Goal: Task Accomplishment & Management: Complete application form

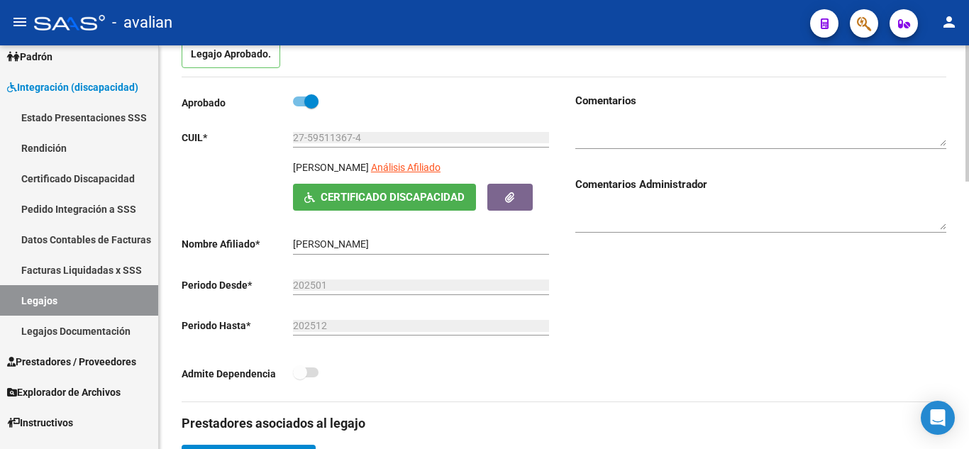
scroll to position [153, 0]
click at [375, 204] on span "Certificado Discapacidad" at bounding box center [393, 198] width 144 height 13
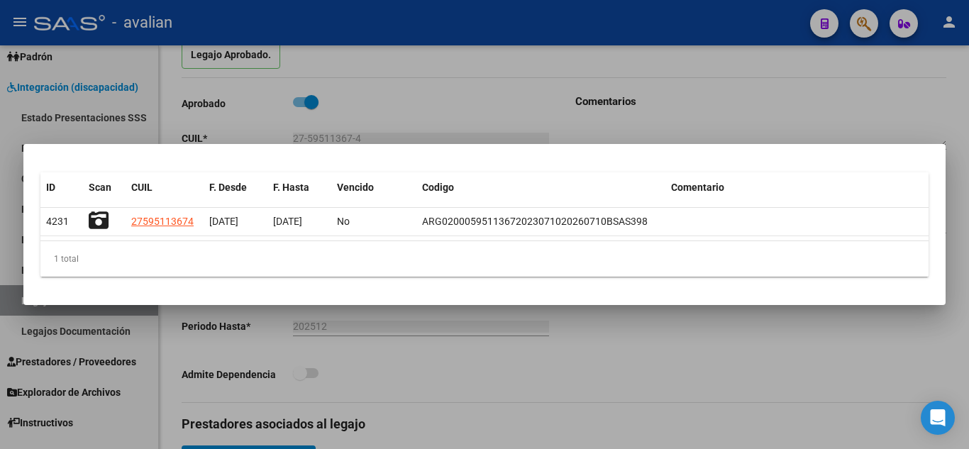
click at [723, 365] on div at bounding box center [484, 224] width 969 height 449
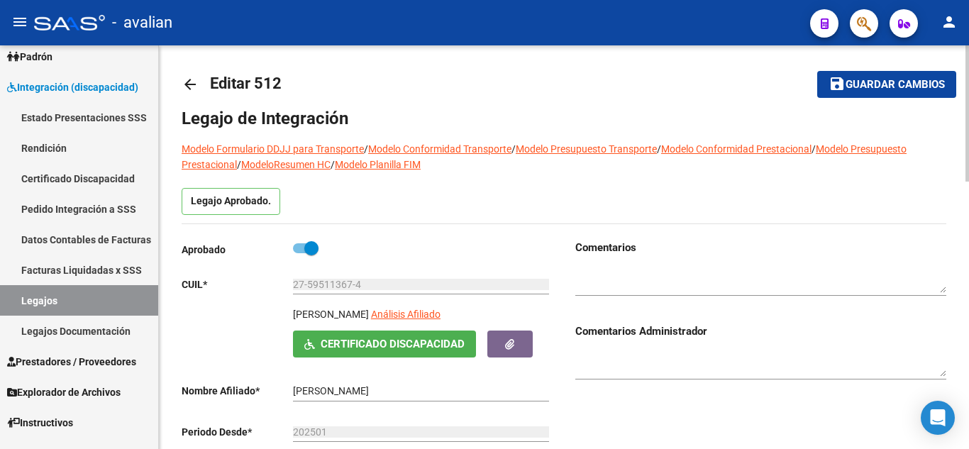
scroll to position [0, 0]
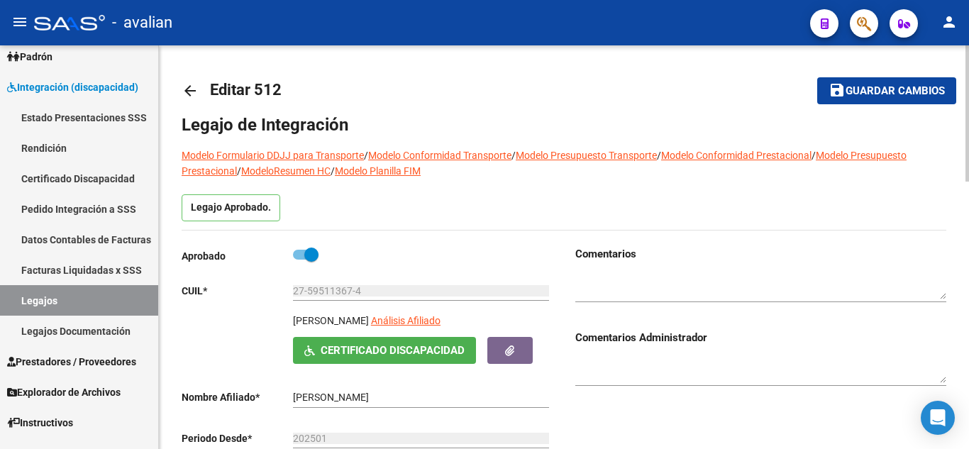
click at [660, 265] on div at bounding box center [760, 282] width 371 height 40
click at [714, 280] on textarea at bounding box center [760, 286] width 371 height 27
click at [719, 280] on textarea at bounding box center [760, 286] width 371 height 27
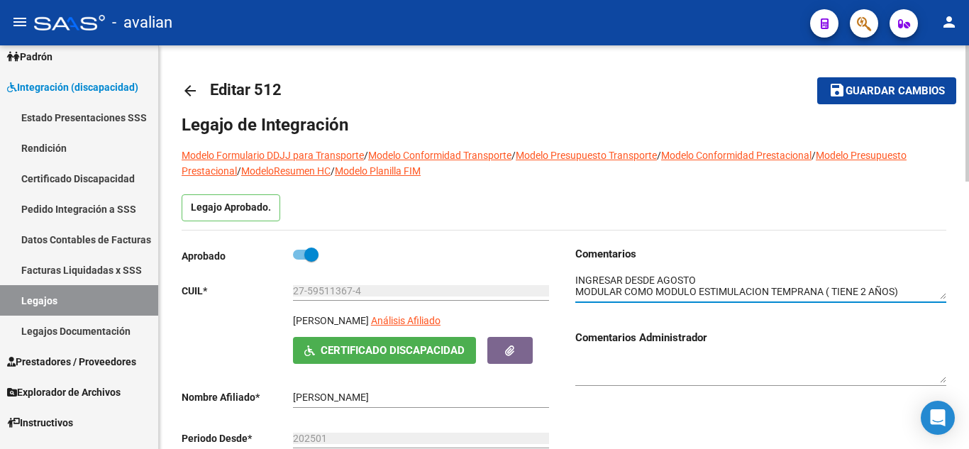
scroll to position [11, 0]
type textarea "INGRESAR DESDE AGOSTO MODULAR COMO MODULO ESTIMULACION TEMPRANA ( TIENE 2 AÑOS)"
click at [658, 364] on textarea at bounding box center [760, 370] width 371 height 27
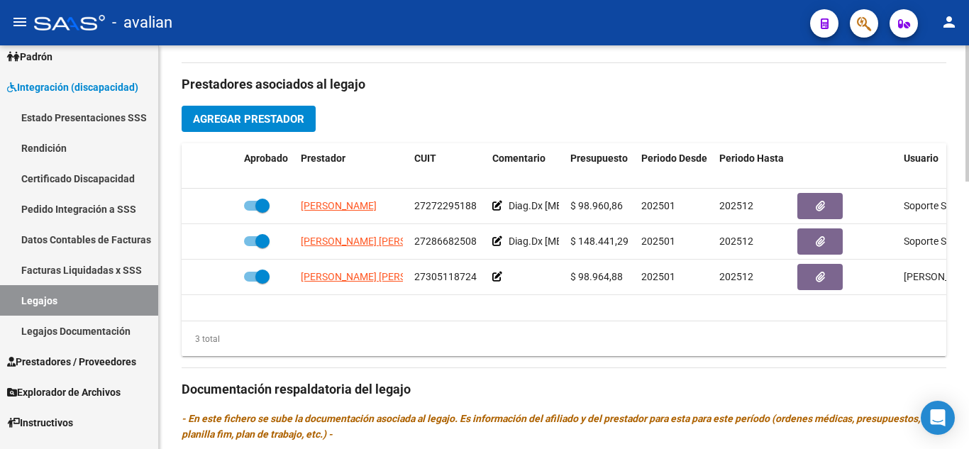
scroll to position [497, 0]
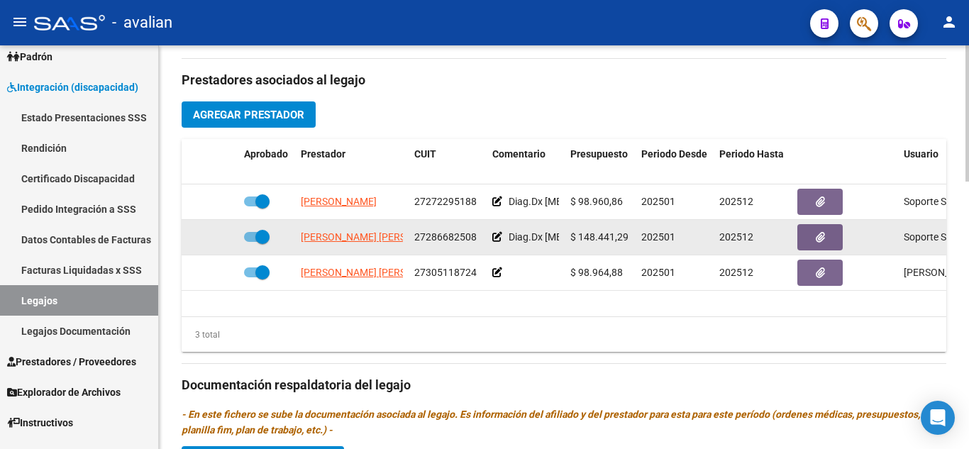
click at [495, 239] on icon at bounding box center [497, 237] width 10 height 10
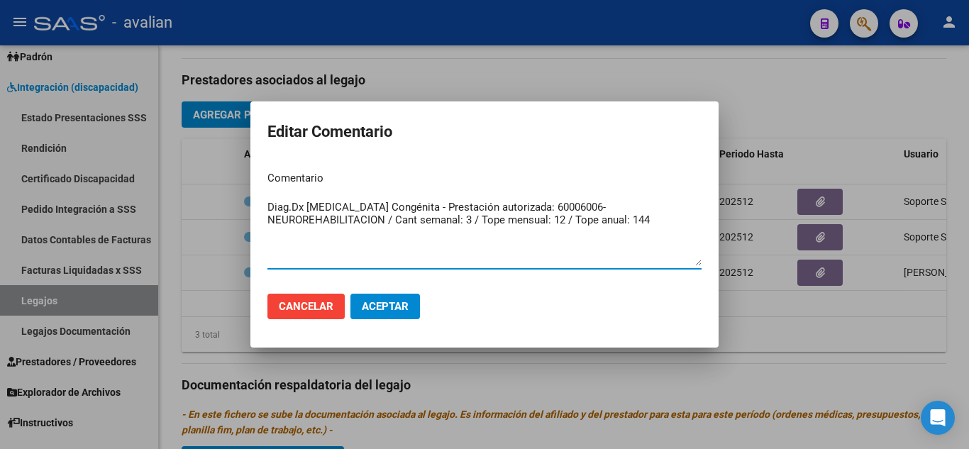
drag, startPoint x: 534, startPoint y: 225, endPoint x: 217, endPoint y: 206, distance: 317.0
click at [217, 206] on div "Editar Comentario Comentario Diag.Dx [MEDICAL_DATA] Congénita - Prestación auto…" at bounding box center [484, 224] width 969 height 449
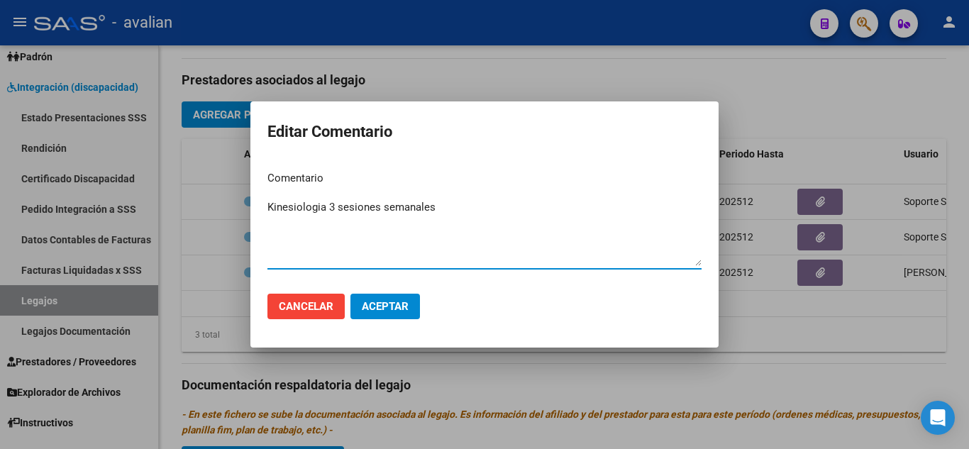
type textarea "Kinesiologia 3 sesiones semanales"
click at [398, 307] on span "Aceptar" at bounding box center [385, 306] width 47 height 13
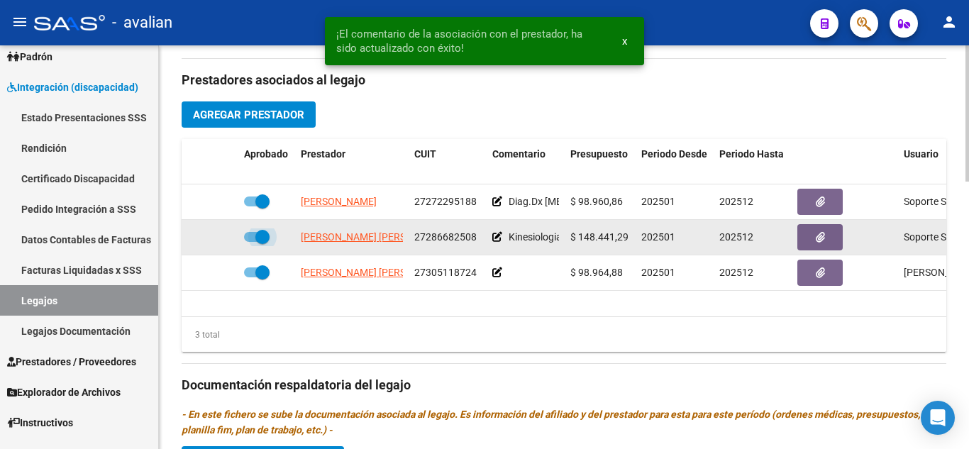
click at [248, 244] on label at bounding box center [257, 236] width 26 height 17
click at [250, 243] on input "checkbox" at bounding box center [250, 242] width 1 height 1
checkbox input "false"
click at [218, 238] on icon at bounding box center [218, 237] width 10 height 10
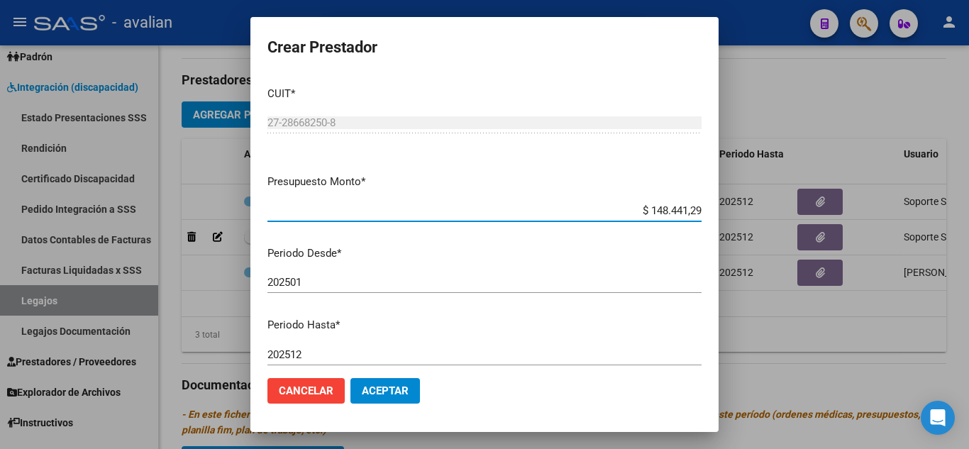
scroll to position [71, 0]
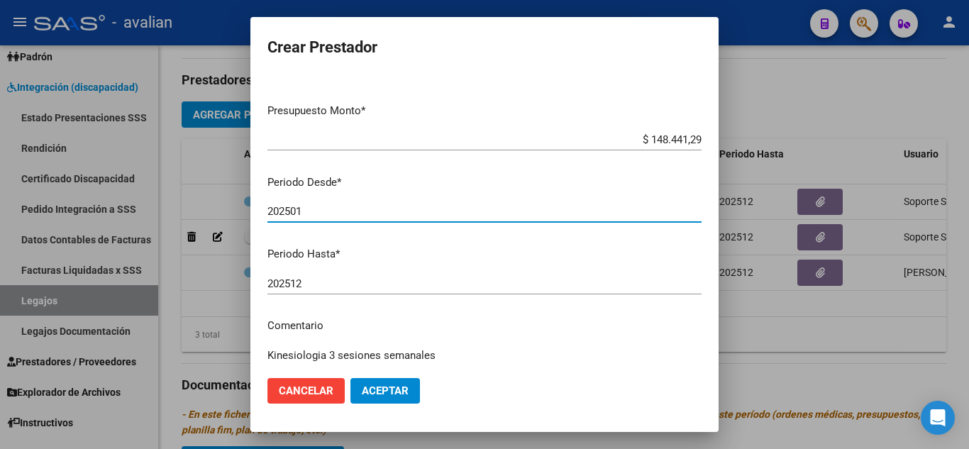
click at [311, 210] on input "202501" at bounding box center [484, 211] width 434 height 13
type input "202508"
click at [376, 267] on mat-dialog-content "CUIT * 27-28668250-8 Ingresar CUIT ARCA Padrón Presupuesto Monto * $ 148.441,29…" at bounding box center [484, 221] width 468 height 292
click at [522, 211] on input "202508" at bounding box center [484, 211] width 434 height 13
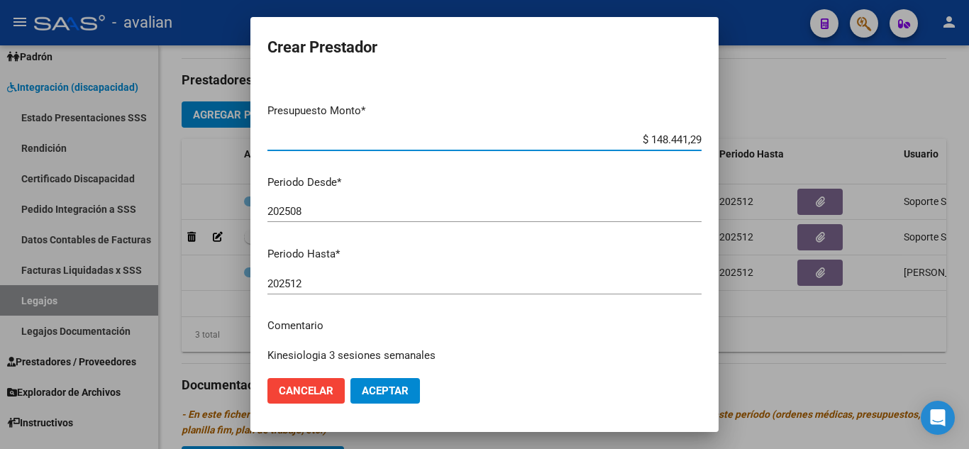
drag, startPoint x: 637, startPoint y: 142, endPoint x: 699, endPoint y: 144, distance: 61.8
click at [699, 144] on app-form-text-field "Presupuesto Monto * $ 148.441,29 Ingresar el monto" at bounding box center [490, 125] width 446 height 44
paste input "7,32"
type input "$ 148.447,32"
click at [619, 203] on div "202508 Ingresar el periodo" at bounding box center [484, 211] width 434 height 21
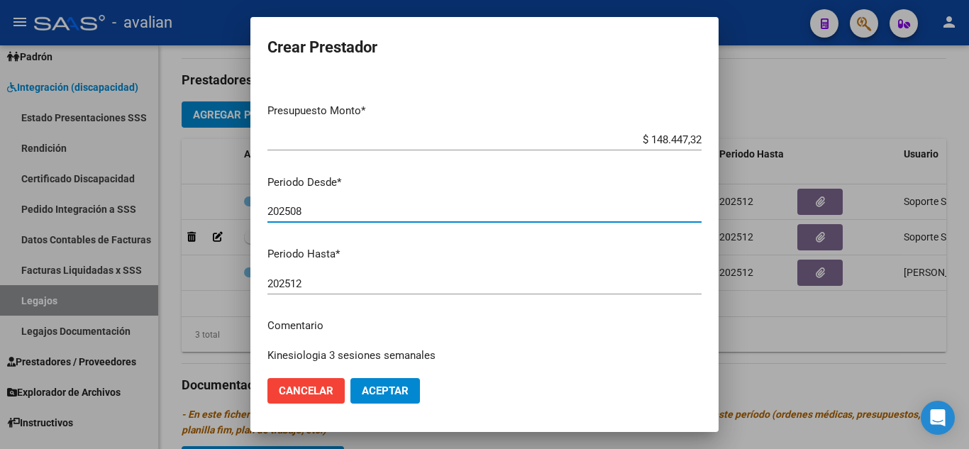
click at [421, 391] on mat-dialog-actions "Cancelar Aceptar" at bounding box center [484, 391] width 434 height 48
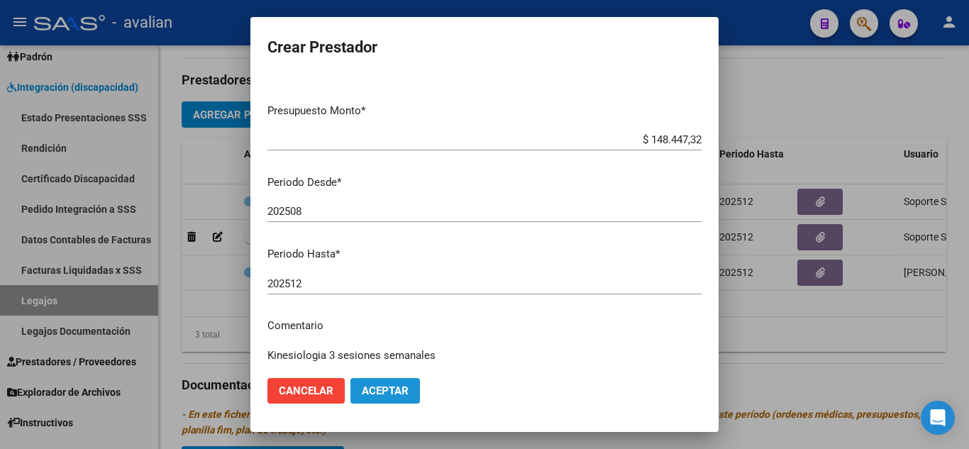
click at [399, 388] on span "Aceptar" at bounding box center [385, 391] width 47 height 13
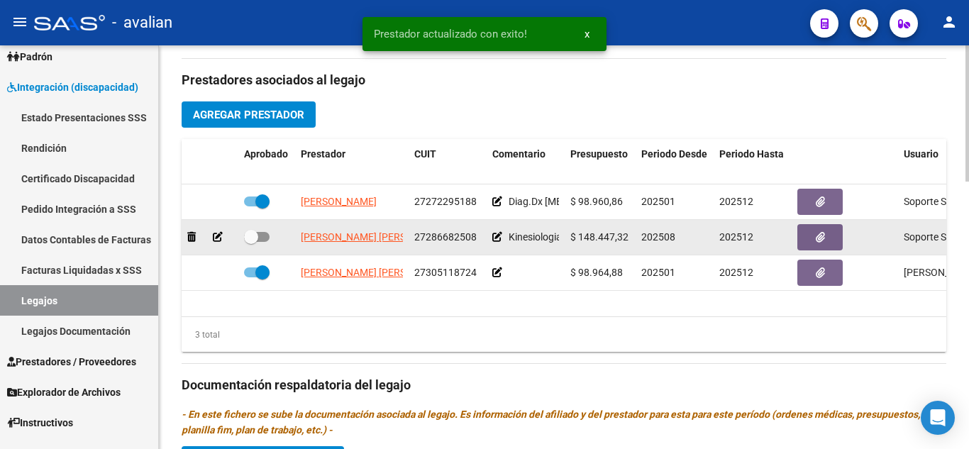
click at [265, 236] on span at bounding box center [257, 237] width 26 height 10
click at [251, 242] on input "checkbox" at bounding box center [250, 242] width 1 height 1
checkbox input "true"
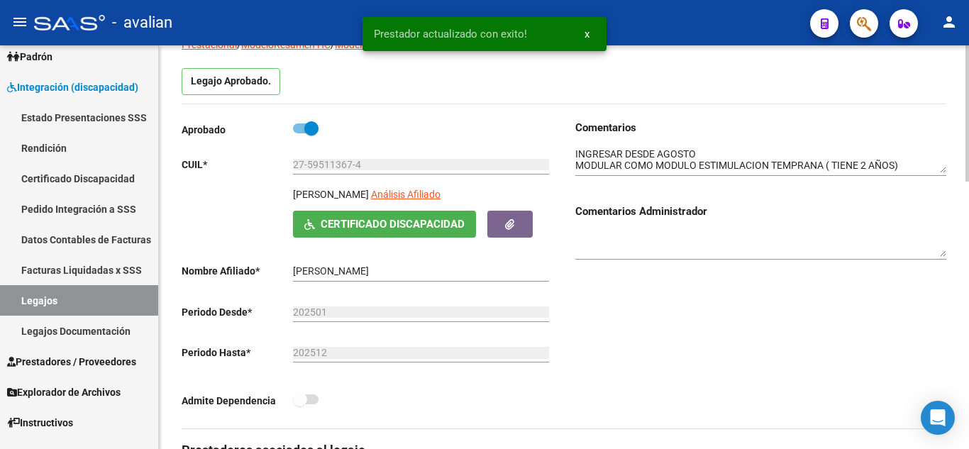
scroll to position [0, 0]
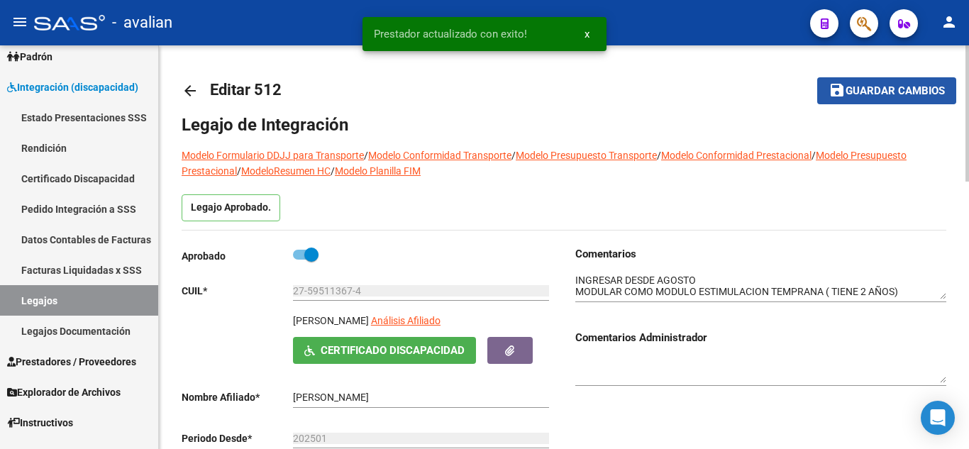
drag, startPoint x: 858, startPoint y: 96, endPoint x: 851, endPoint y: 106, distance: 12.2
click at [857, 96] on span "Guardar cambios" at bounding box center [895, 91] width 99 height 13
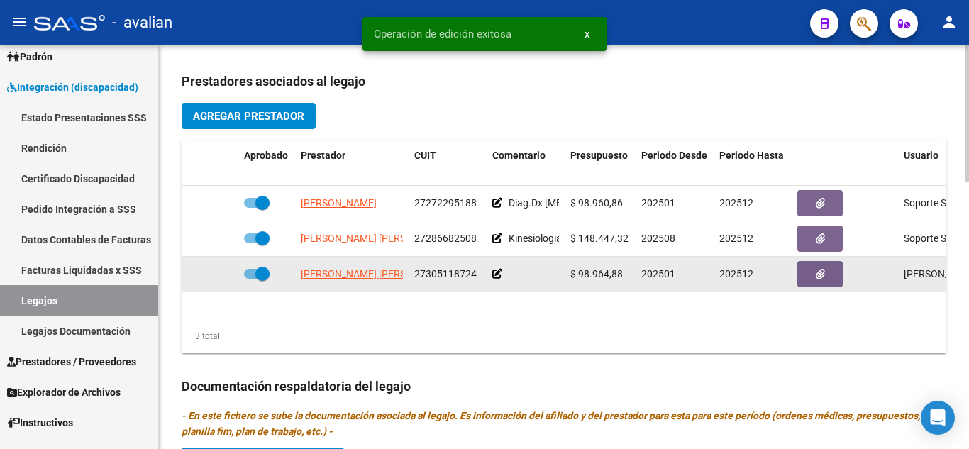
scroll to position [497, 0]
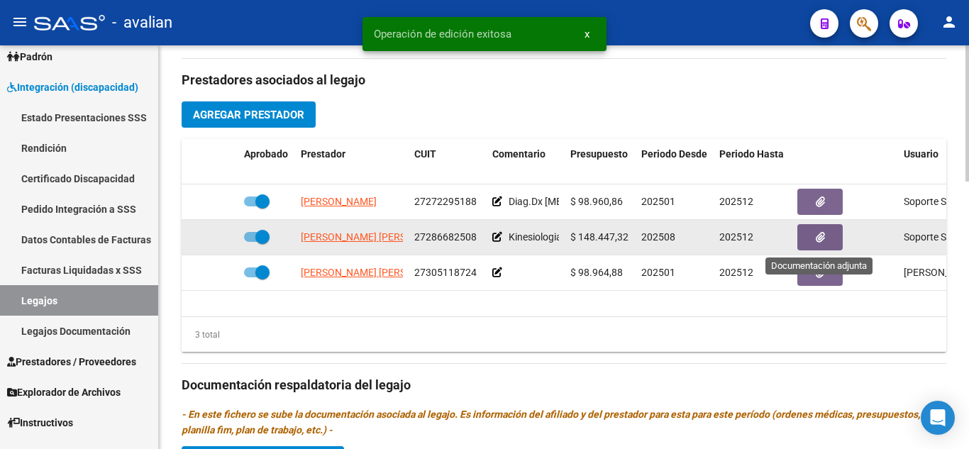
click at [822, 243] on icon "button" at bounding box center [820, 237] width 9 height 11
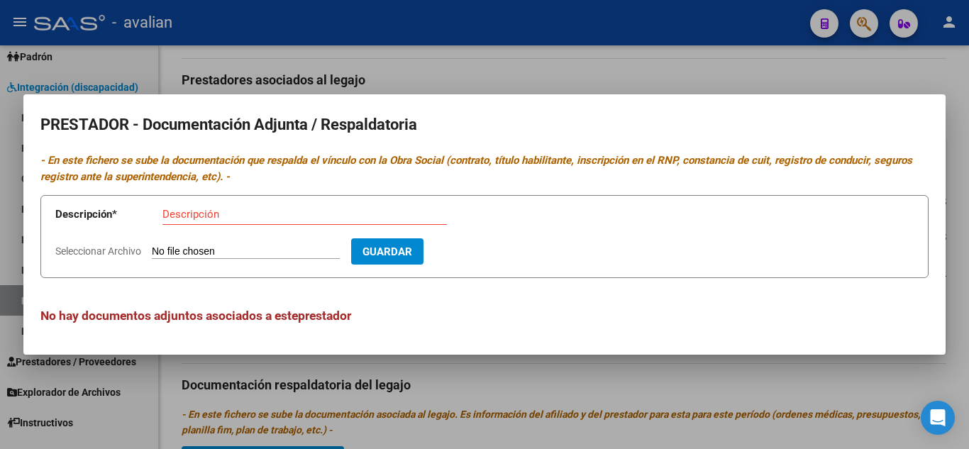
click at [650, 287] on div "No hay documentos adjuntos asociados a este prestador" at bounding box center [484, 301] width 888 height 47
click at [688, 417] on div at bounding box center [484, 224] width 969 height 449
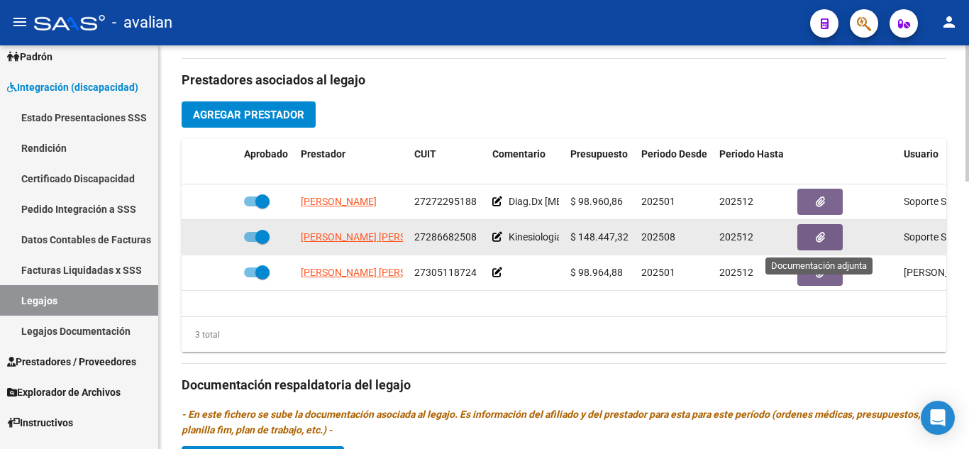
click at [813, 244] on button "button" at bounding box center [819, 237] width 45 height 26
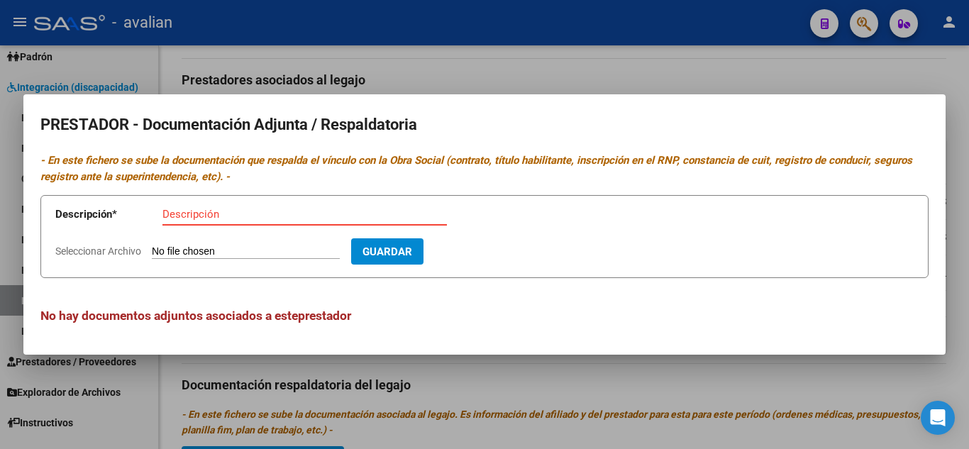
click at [281, 214] on input "Descripción" at bounding box center [304, 214] width 285 height 13
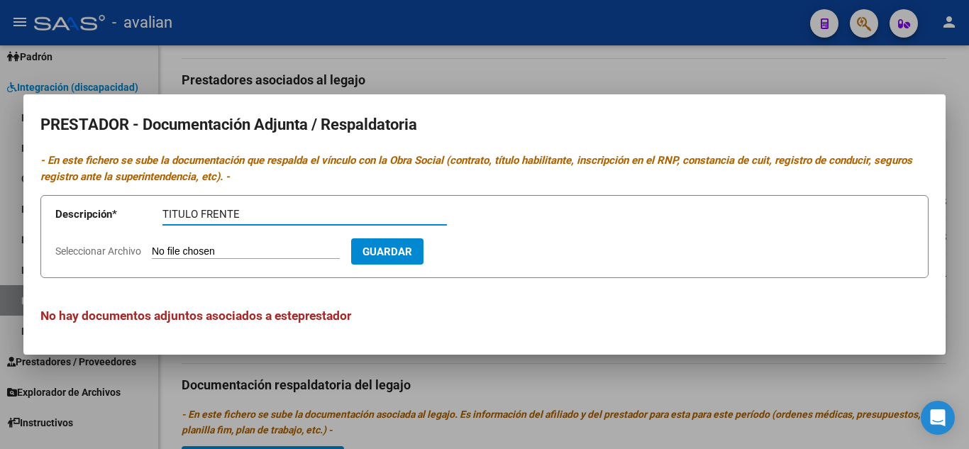
type input "TITULO FRENTE"
click at [275, 248] on input "Seleccionar Archivo" at bounding box center [246, 251] width 188 height 13
type input "C:\fakepath\TITULO FRENTE.jpg"
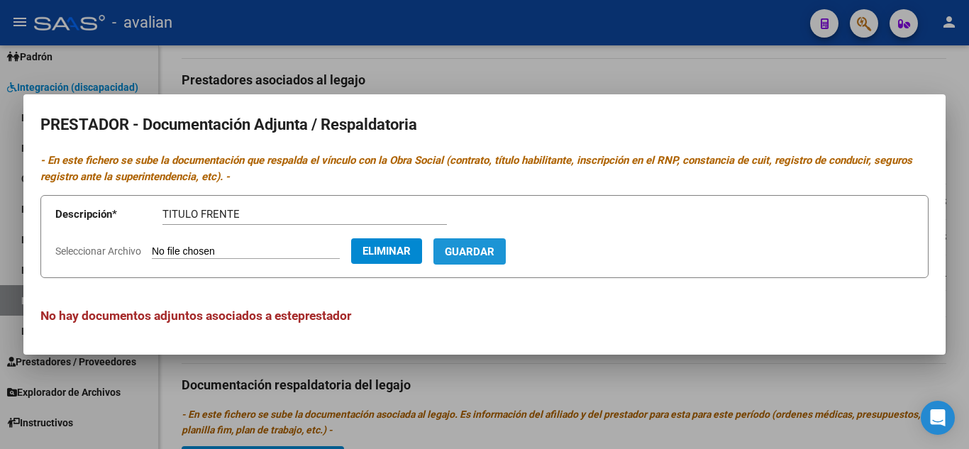
click at [495, 248] on span "Guardar" at bounding box center [470, 251] width 50 height 13
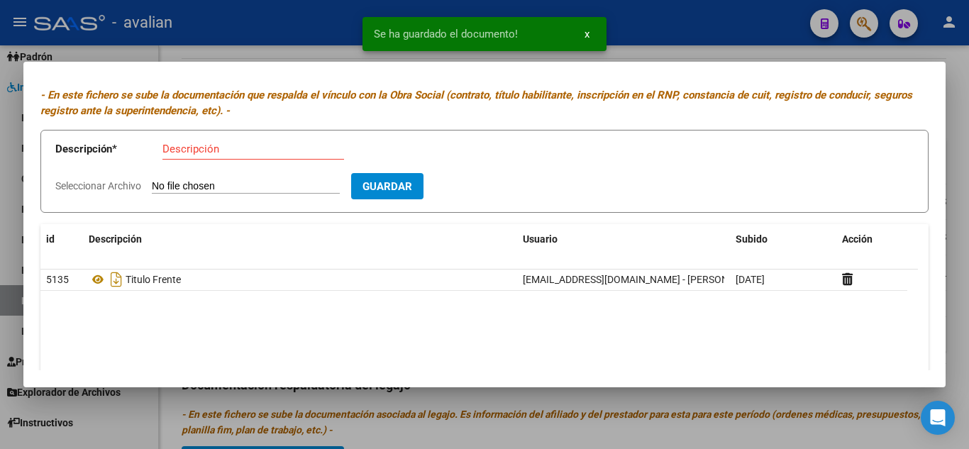
scroll to position [0, 0]
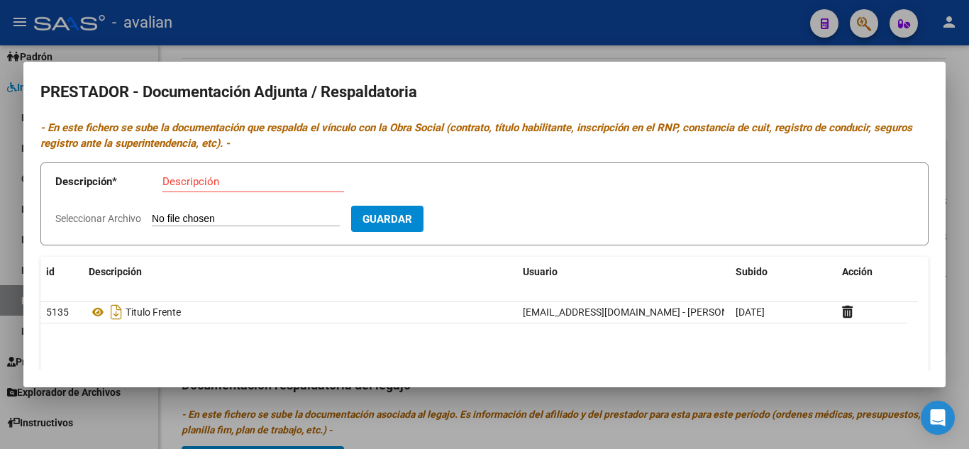
click at [234, 190] on div "Descripción" at bounding box center [253, 181] width 182 height 21
type input "TITULO DORSO"
click at [226, 219] on input "Seleccionar Archivo" at bounding box center [246, 219] width 188 height 13
type input "C:\fakepath\TITULO DOSO.jpg"
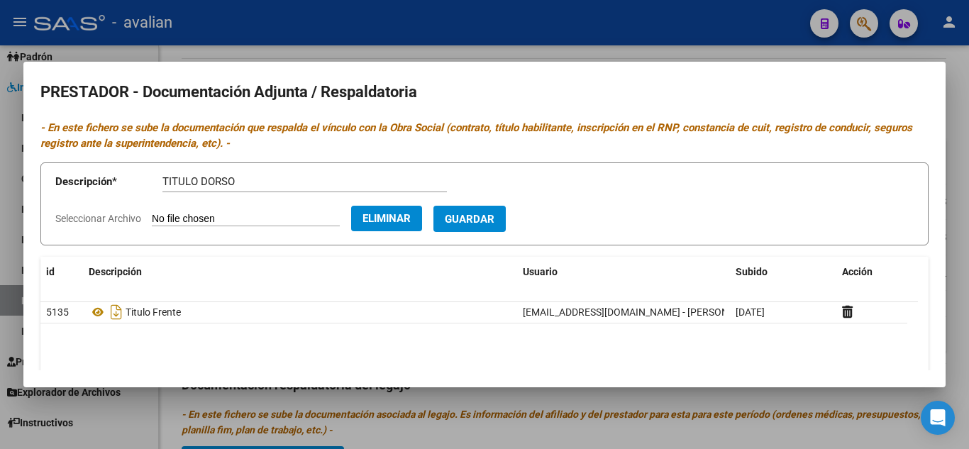
click at [495, 221] on span "Guardar" at bounding box center [470, 219] width 50 height 13
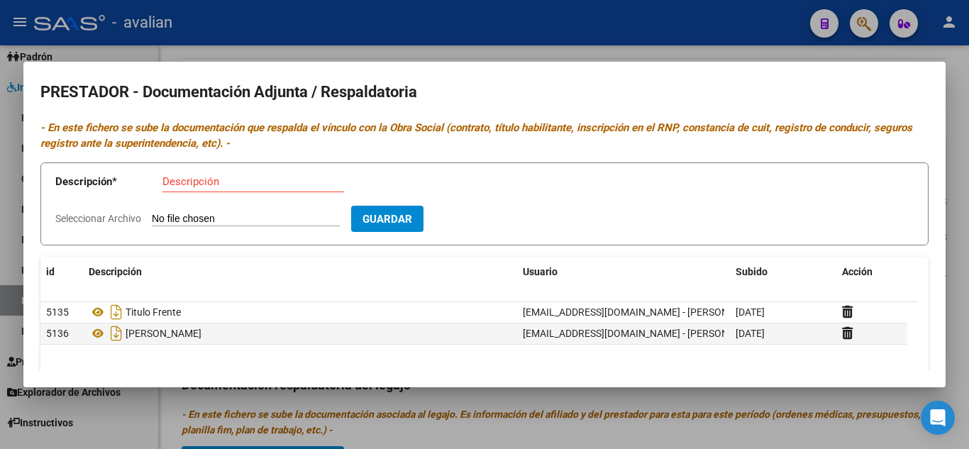
click at [215, 179] on input "Descripción" at bounding box center [253, 181] width 182 height 13
type input "DNI FRENTE Y DORSO"
click at [231, 219] on input "Seleccionar Archivo" at bounding box center [246, 219] width 188 height 13
type input "C:\fakepath\DNI.jpg"
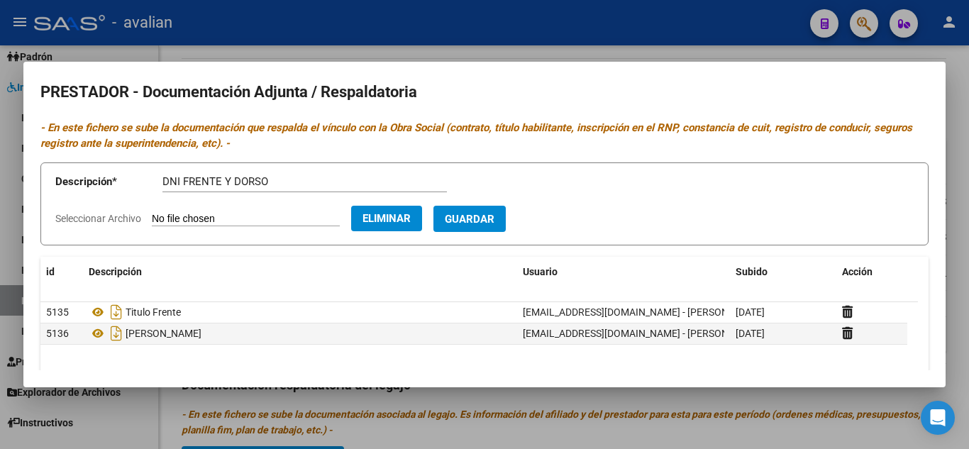
click at [495, 224] on span "Guardar" at bounding box center [470, 219] width 50 height 13
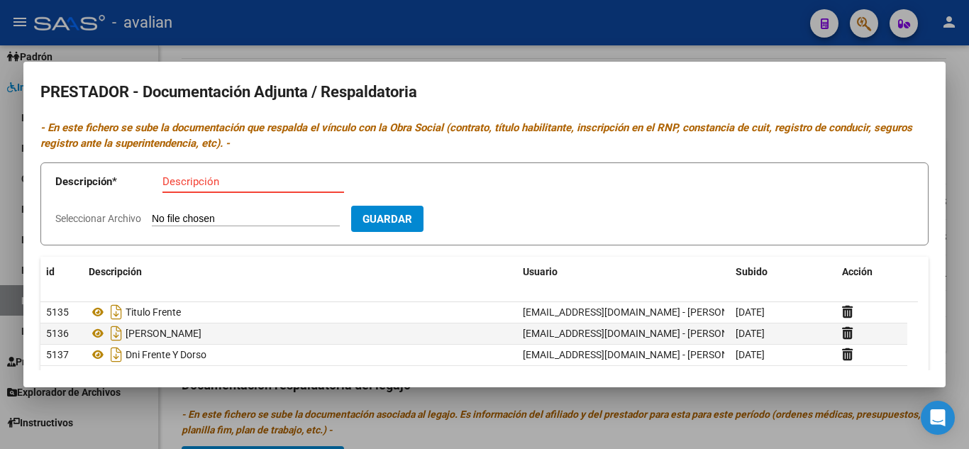
click at [239, 180] on input "Descripción" at bounding box center [253, 181] width 182 height 13
type input "CBU"
click at [261, 213] on input "Seleccionar Archivo" at bounding box center [246, 219] width 188 height 13
type input "C:\fakepath\CBU.jpg"
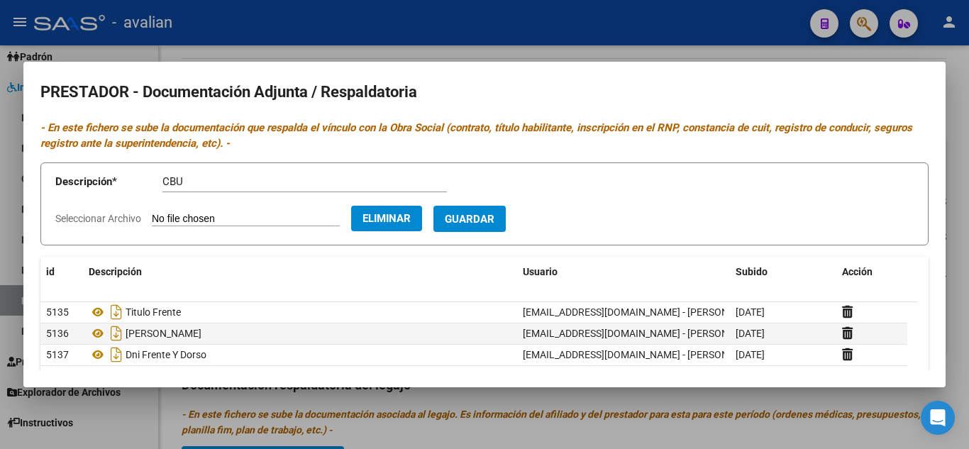
click at [495, 216] on span "Guardar" at bounding box center [470, 219] width 50 height 13
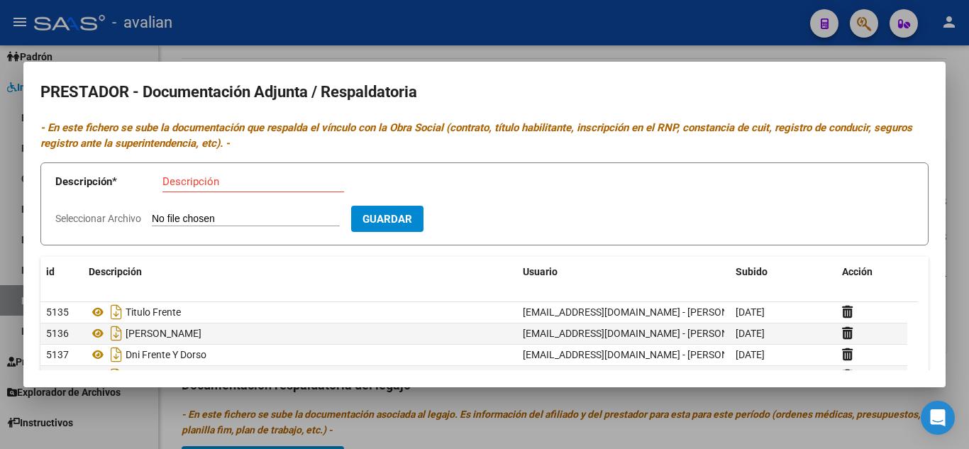
click at [634, 53] on div at bounding box center [484, 224] width 969 height 449
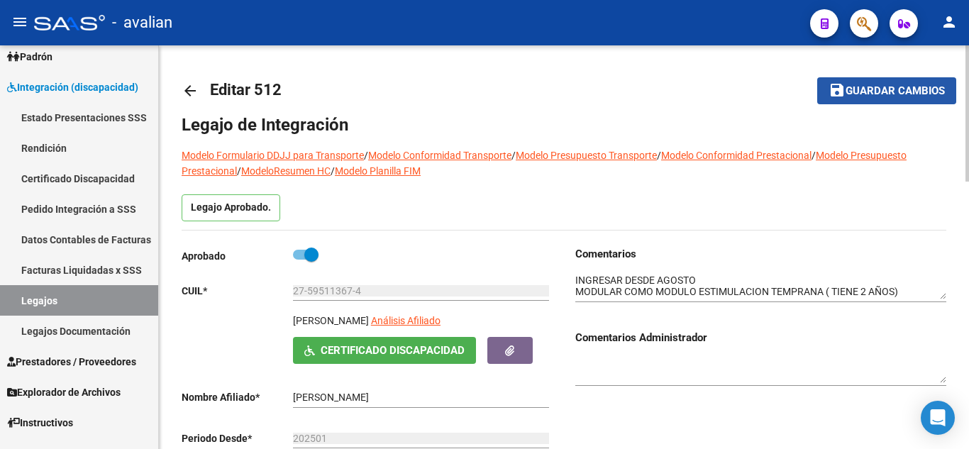
click at [907, 88] on span "Guardar cambios" at bounding box center [895, 91] width 99 height 13
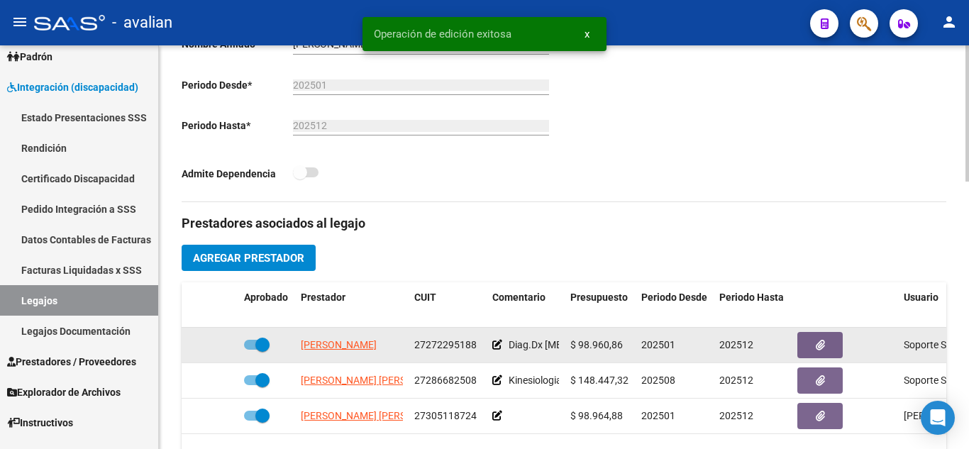
scroll to position [426, 0]
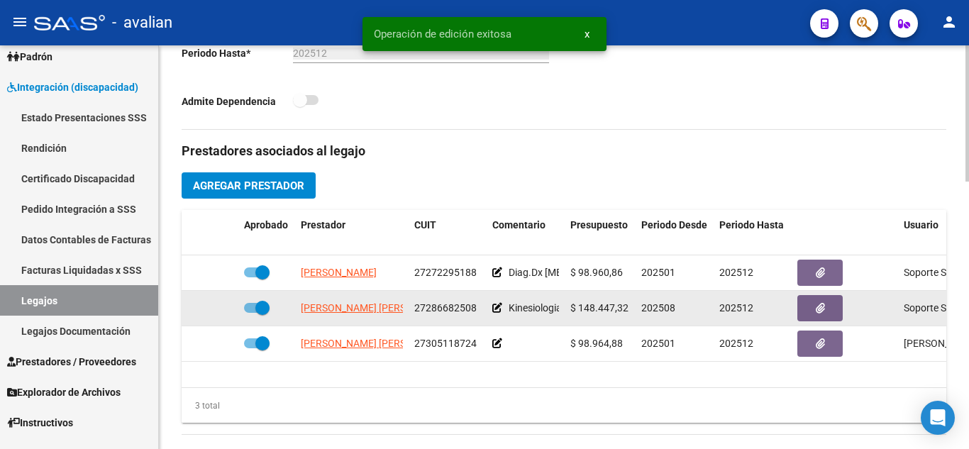
drag, startPoint x: 414, startPoint y: 304, endPoint x: 479, endPoint y: 309, distance: 65.4
click at [479, 309] on datatable-body-cell "27286682508" at bounding box center [448, 308] width 78 height 35
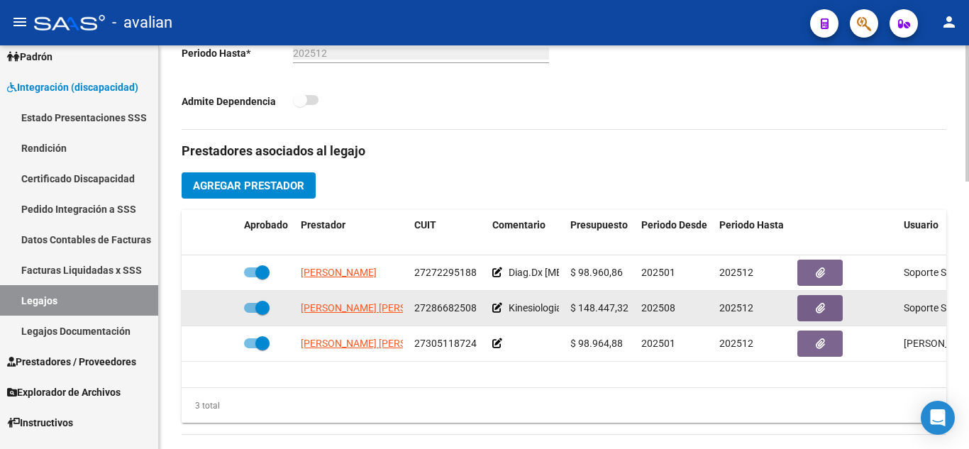
copy span "27286682508"
click at [829, 313] on button "button" at bounding box center [819, 308] width 45 height 26
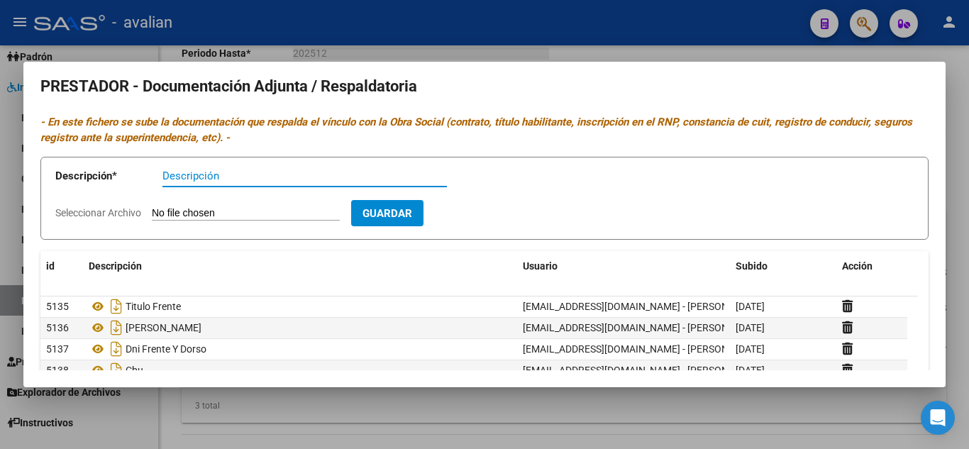
scroll to position [0, 0]
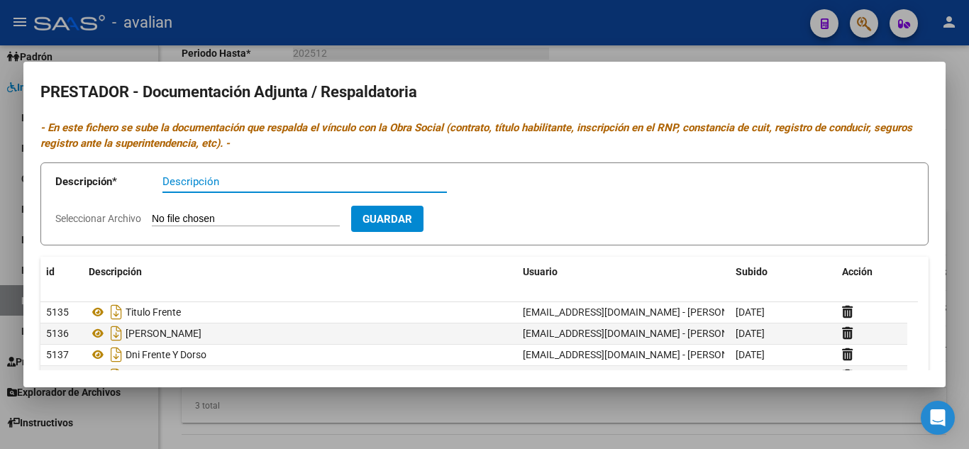
click at [691, 43] on div at bounding box center [484, 224] width 969 height 449
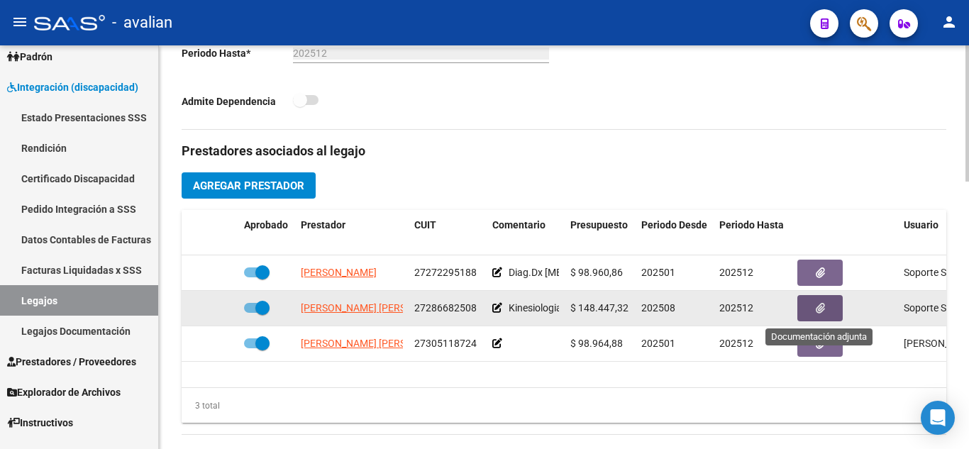
click at [817, 307] on icon "button" at bounding box center [820, 308] width 9 height 11
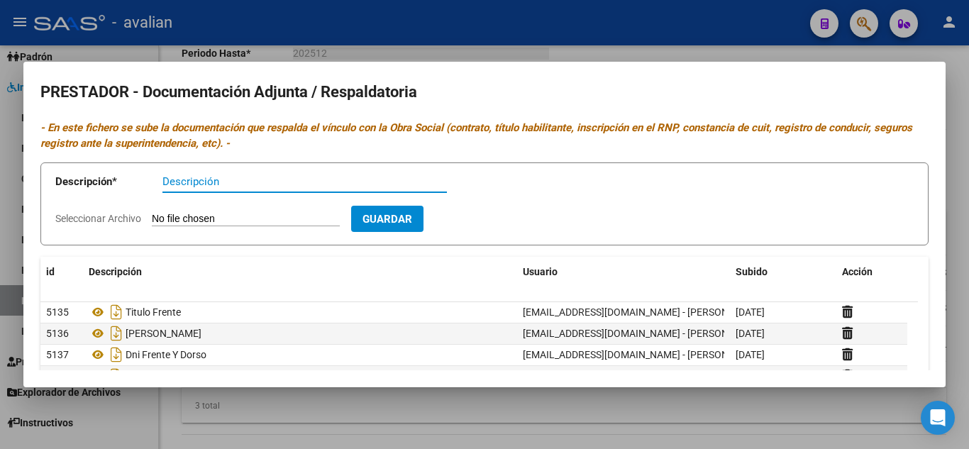
click at [220, 178] on input "Descripción" at bounding box center [304, 181] width 285 height 13
type input "ARCA"
click at [243, 223] on input "Seleccionar Archivo" at bounding box center [246, 219] width 188 height 13
type input "C:\fakepath\AFIP - Administración Federal de Ingresos Públicos.pdf"
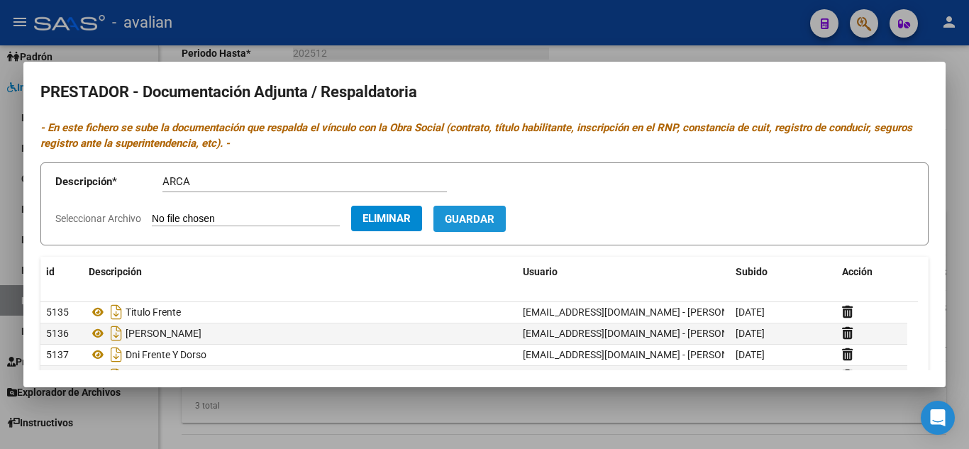
click at [495, 222] on span "Guardar" at bounding box center [470, 219] width 50 height 13
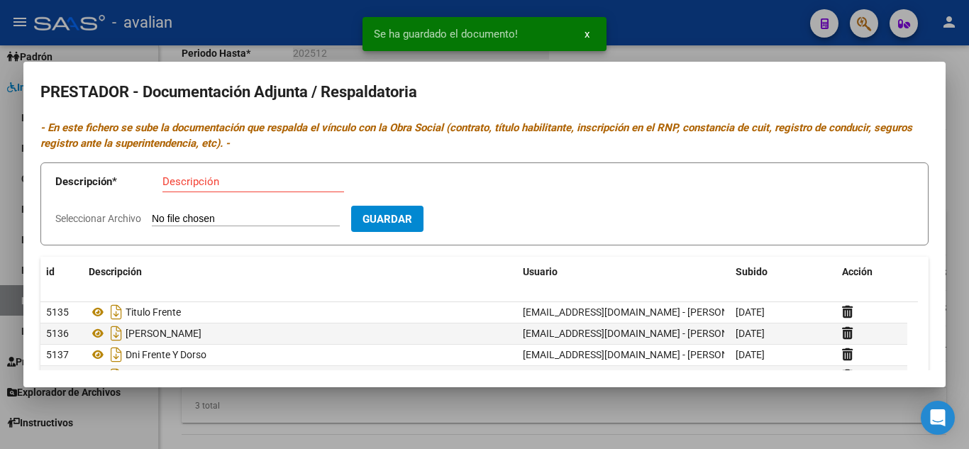
click at [633, 53] on div at bounding box center [484, 224] width 969 height 449
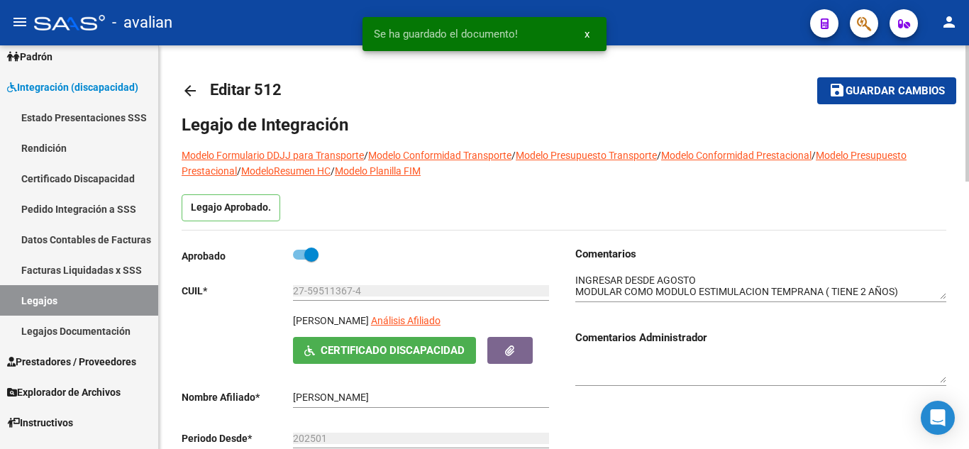
click at [851, 99] on button "save Guardar cambios" at bounding box center [886, 90] width 139 height 26
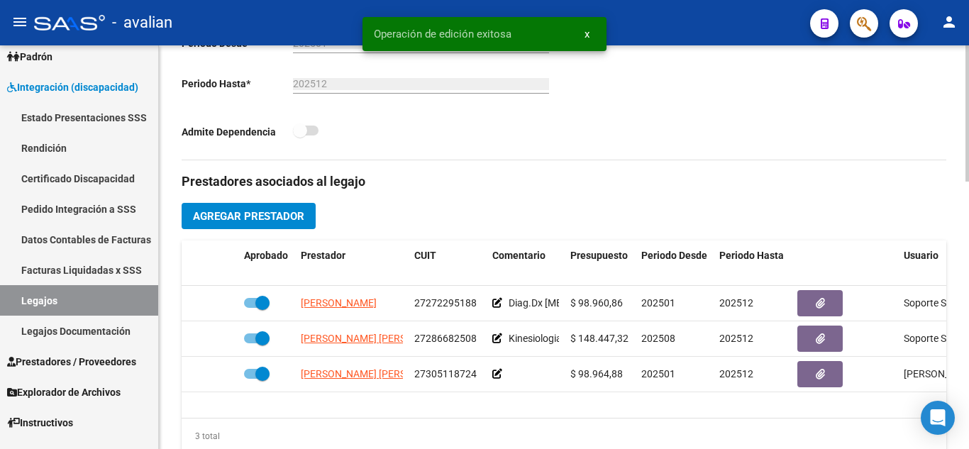
scroll to position [426, 0]
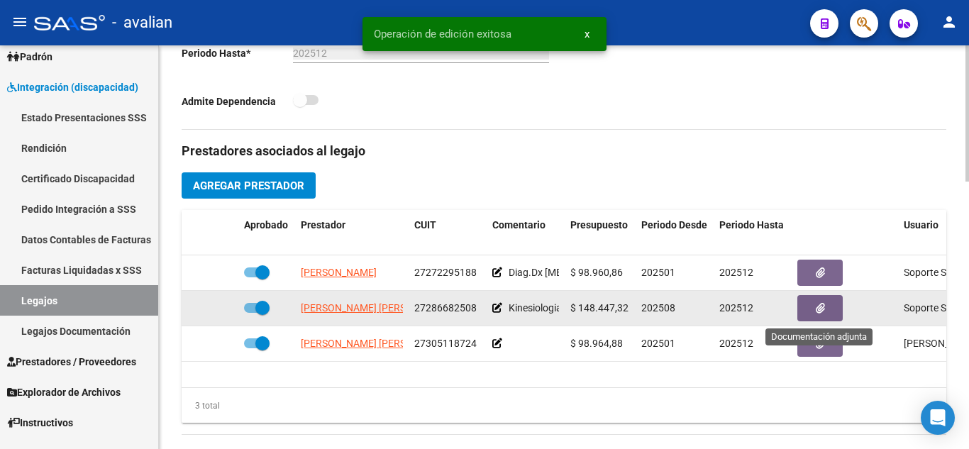
click at [816, 306] on icon "button" at bounding box center [820, 308] width 9 height 11
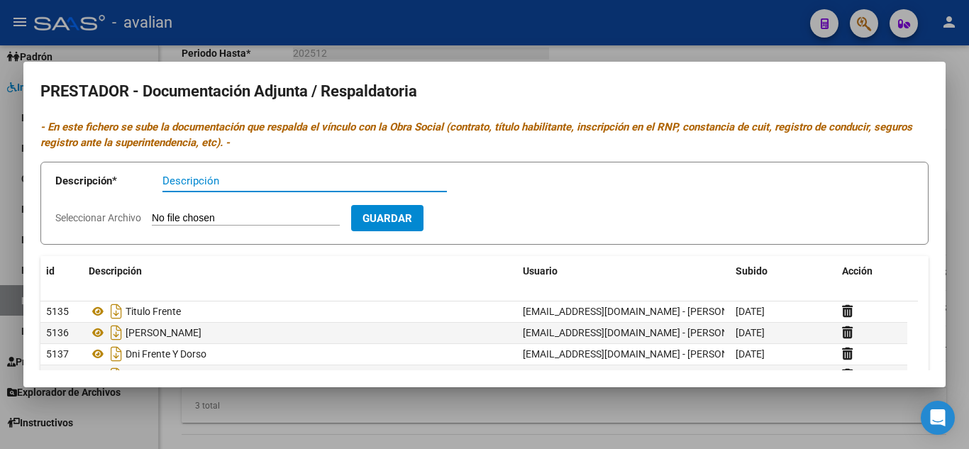
scroll to position [0, 0]
click at [647, 37] on div at bounding box center [484, 224] width 969 height 449
